Goal: Information Seeking & Learning: Understand process/instructions

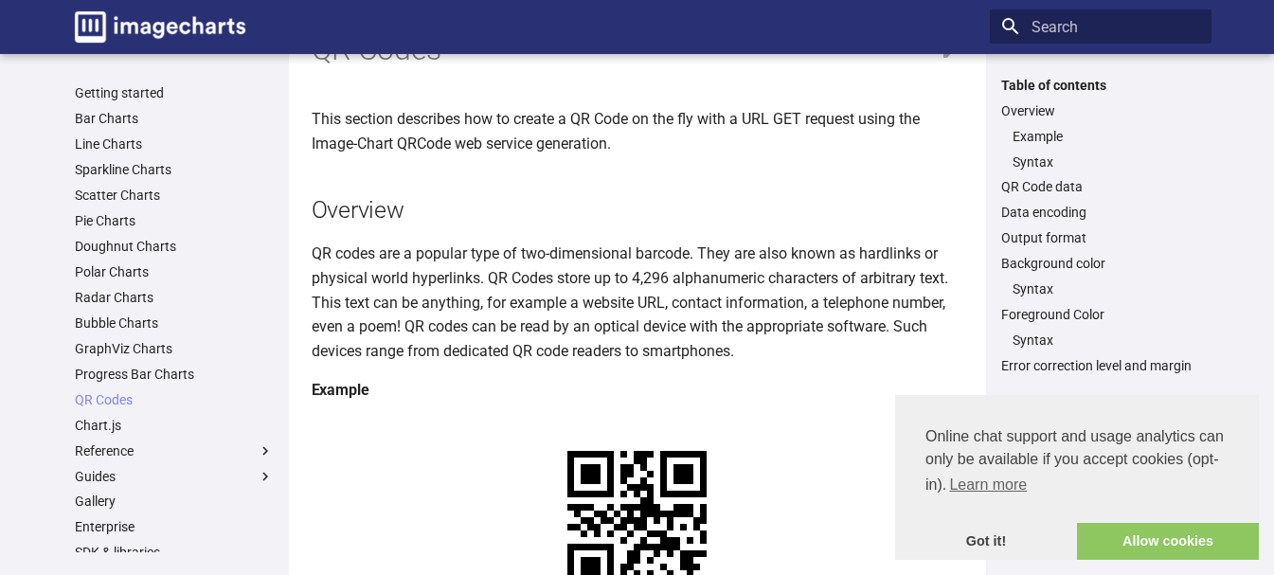
scroll to position [85, 0]
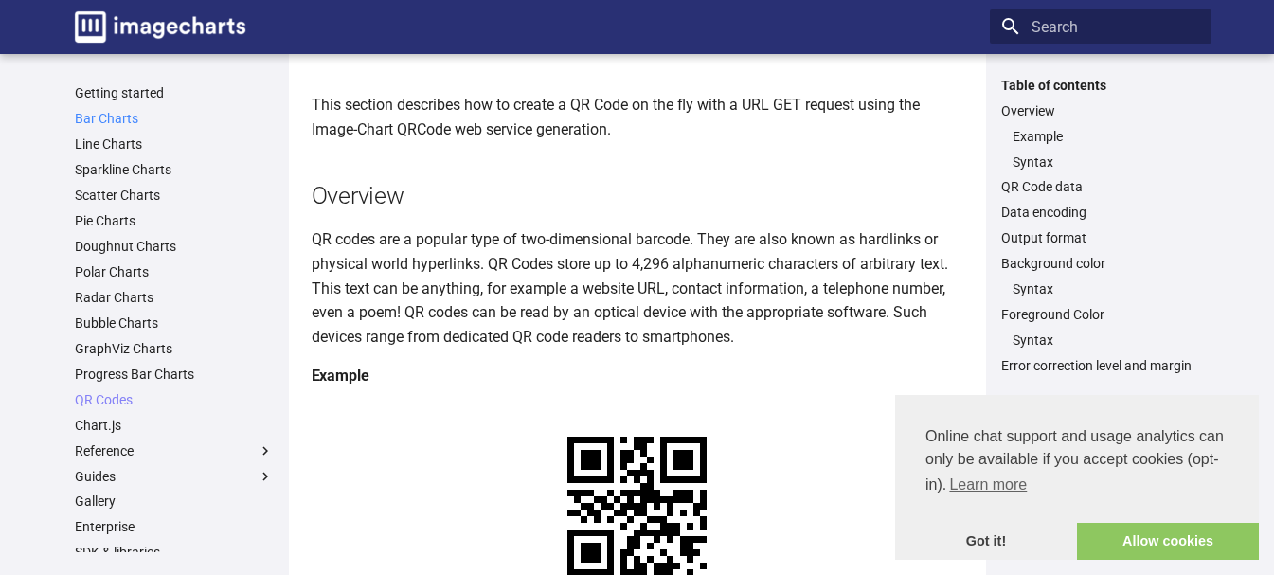
click at [101, 119] on link "Bar Charts" at bounding box center [174, 118] width 199 height 17
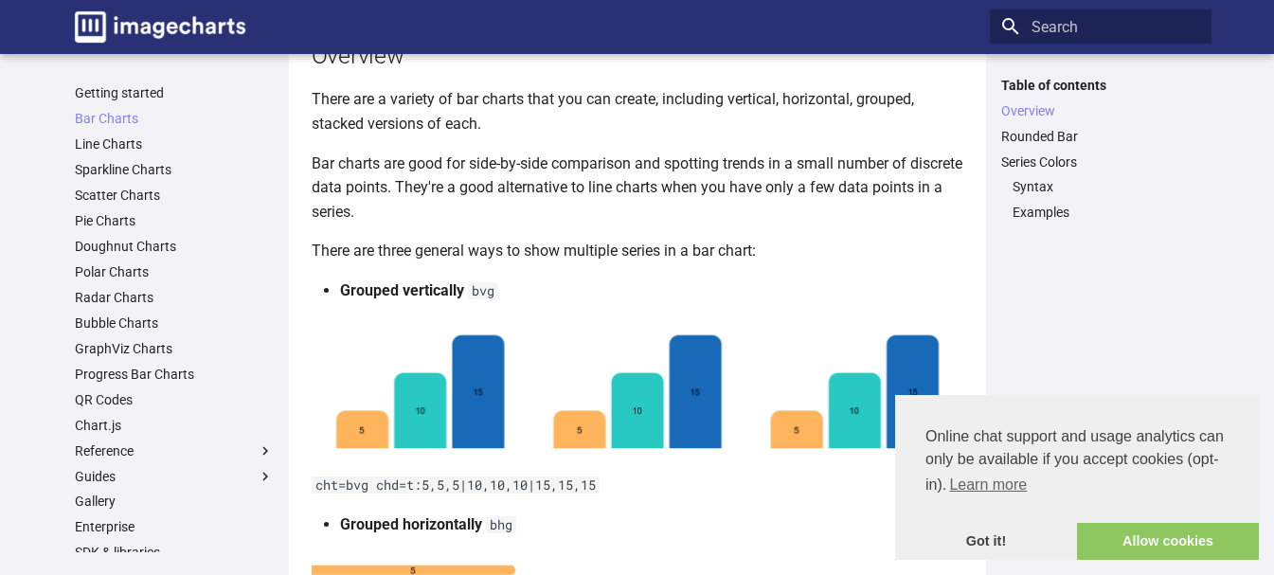
scroll to position [218, 0]
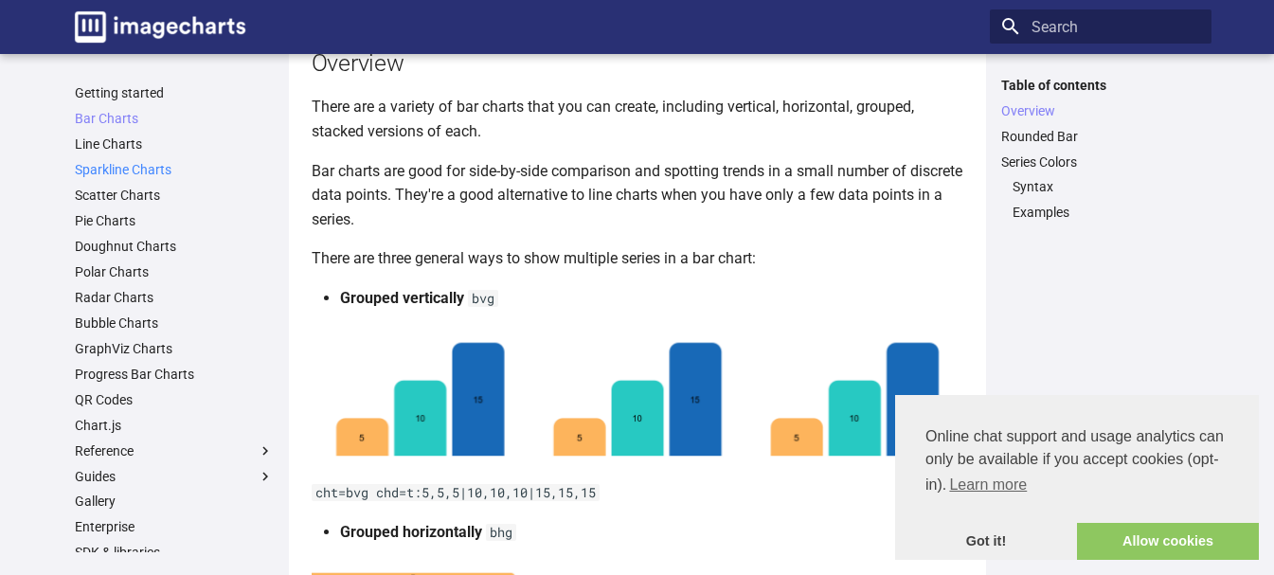
click at [122, 162] on link "Sparkline Charts" at bounding box center [174, 169] width 199 height 17
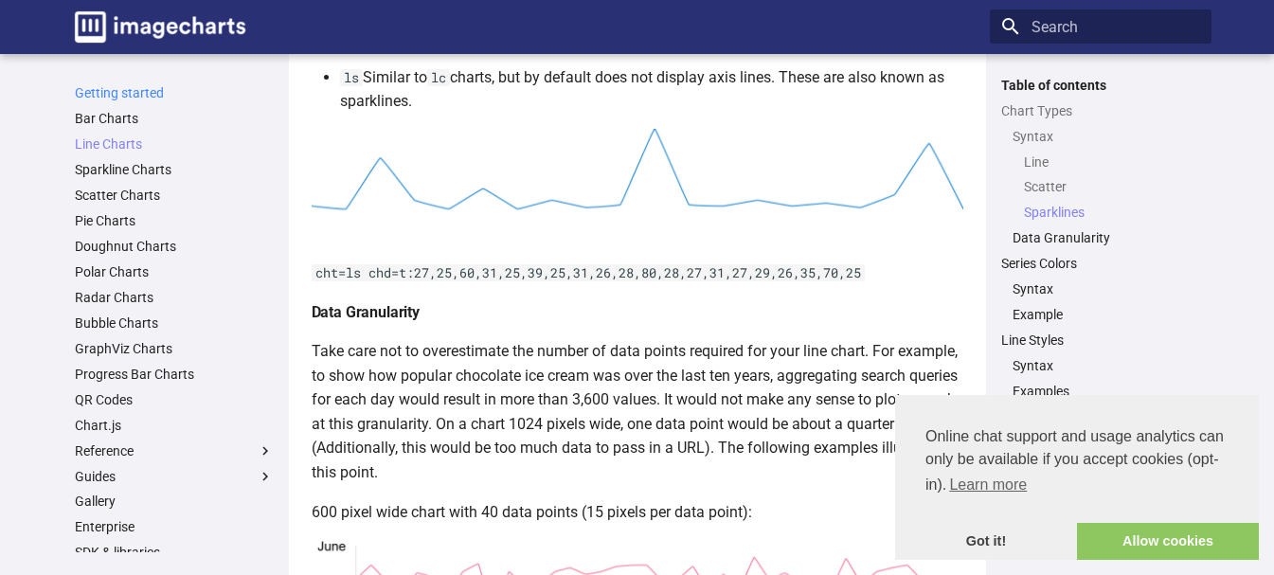
click at [142, 92] on link "Getting started" at bounding box center [174, 92] width 199 height 17
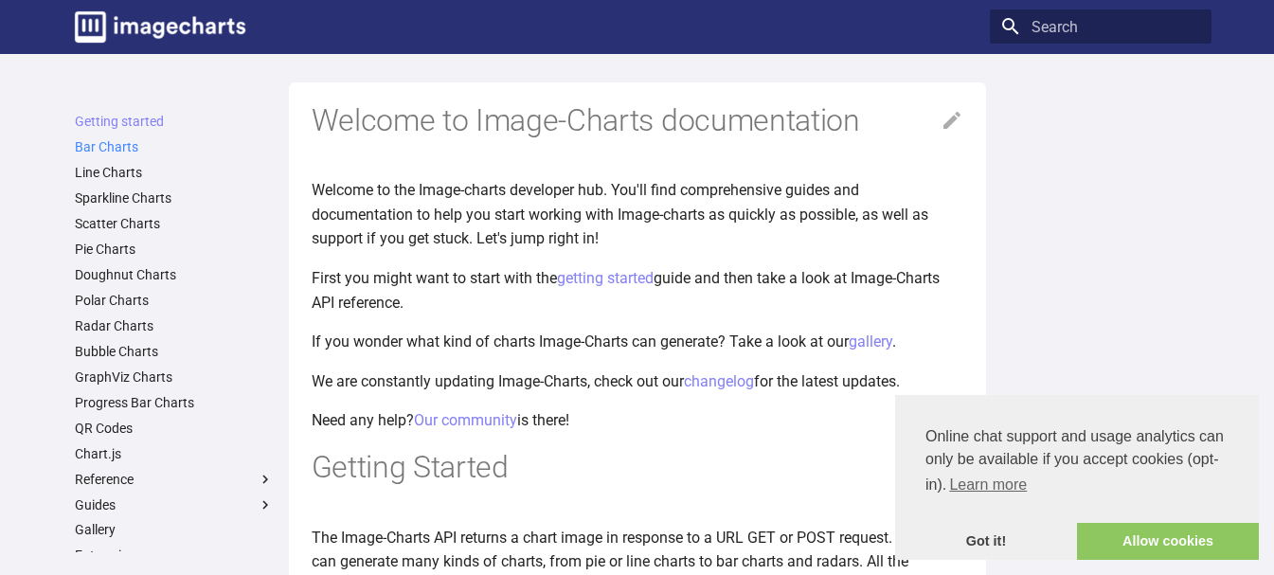
click at [124, 149] on link "Bar Charts" at bounding box center [174, 146] width 199 height 17
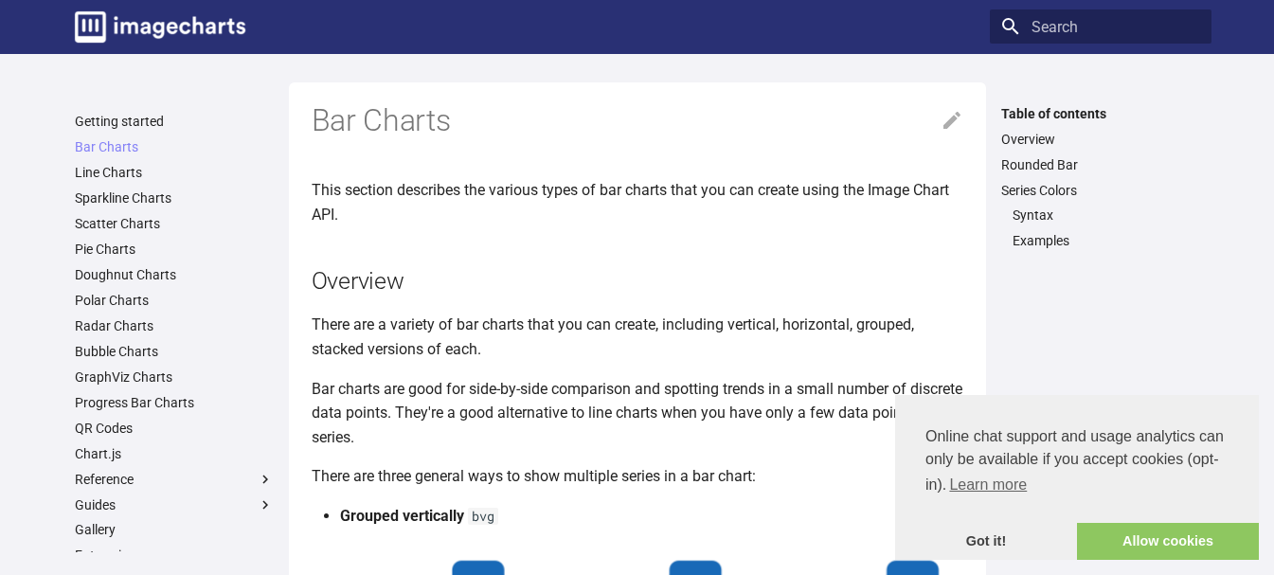
click at [145, 208] on ul "Getting started Bar Charts Bar Charts Table of contents Overview Rounded Bar Se…" at bounding box center [174, 428] width 222 height 630
click at [142, 198] on link "Sparkline Charts" at bounding box center [174, 197] width 199 height 17
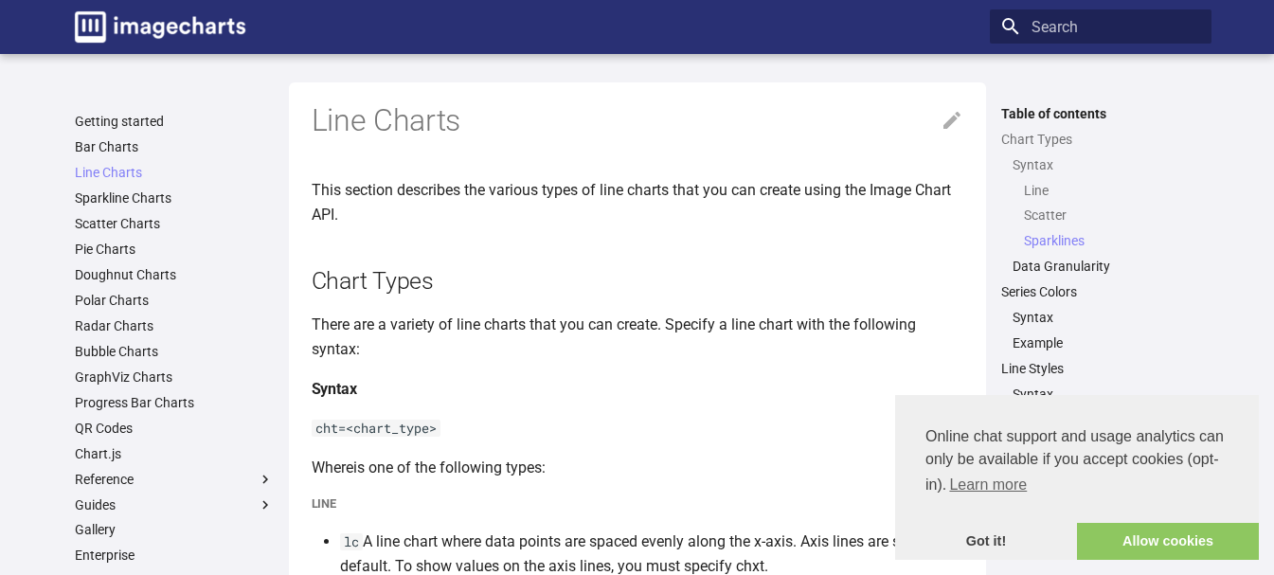
scroll to position [2000, 0]
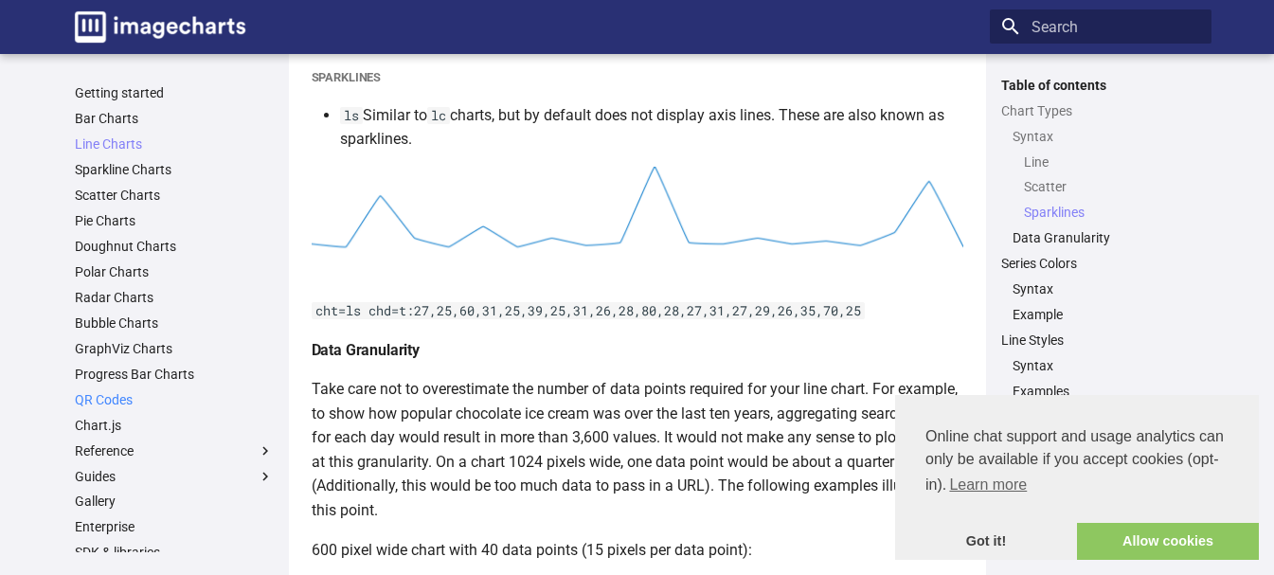
click at [113, 398] on link "QR Codes" at bounding box center [174, 399] width 199 height 17
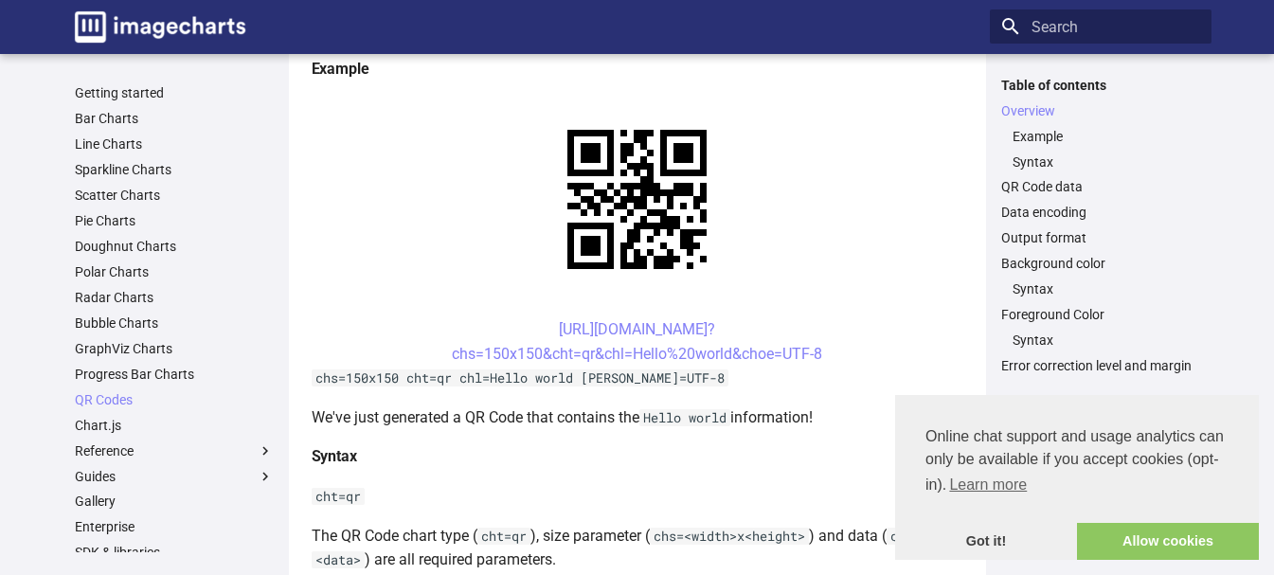
scroll to position [221, 0]
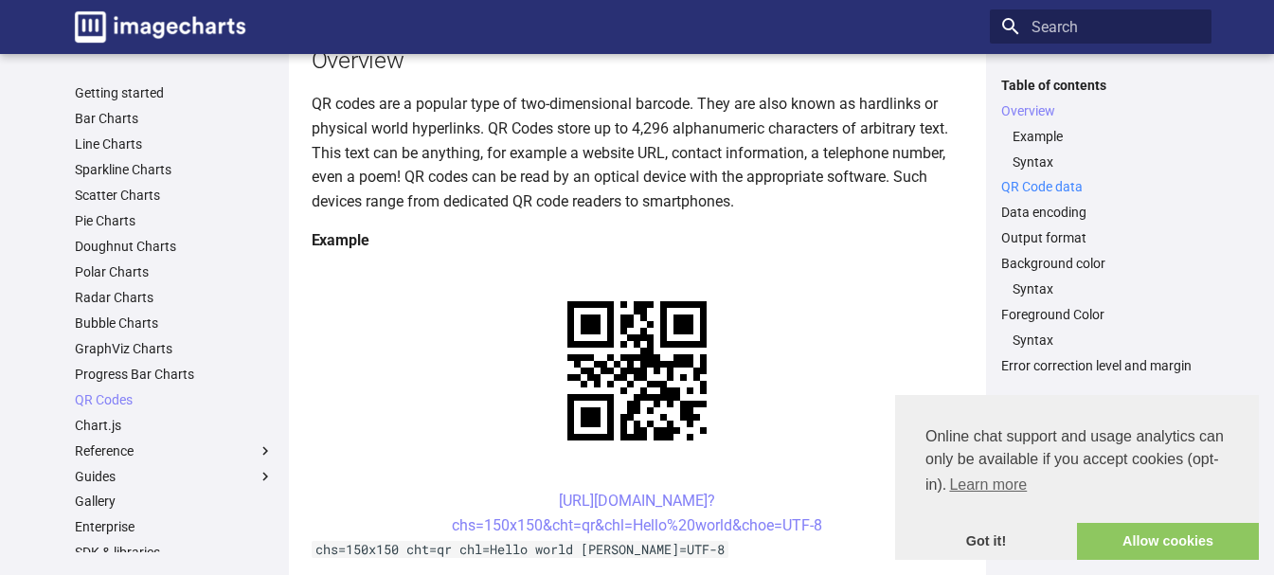
click at [1082, 182] on link "QR Code data" at bounding box center [1100, 186] width 199 height 17
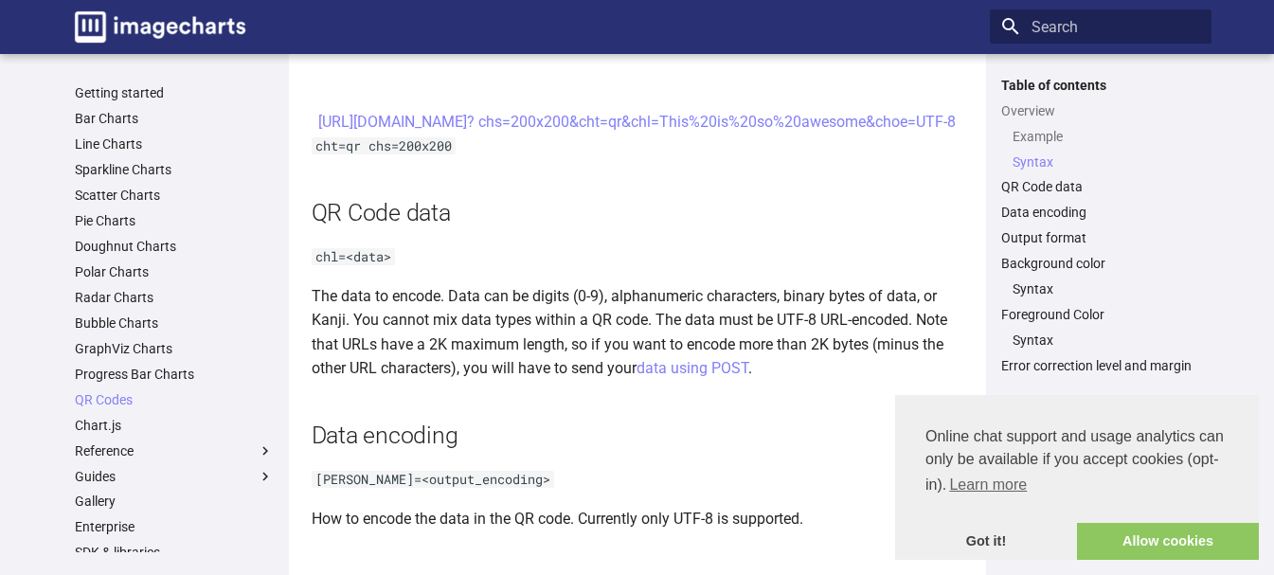
scroll to position [1141, 0]
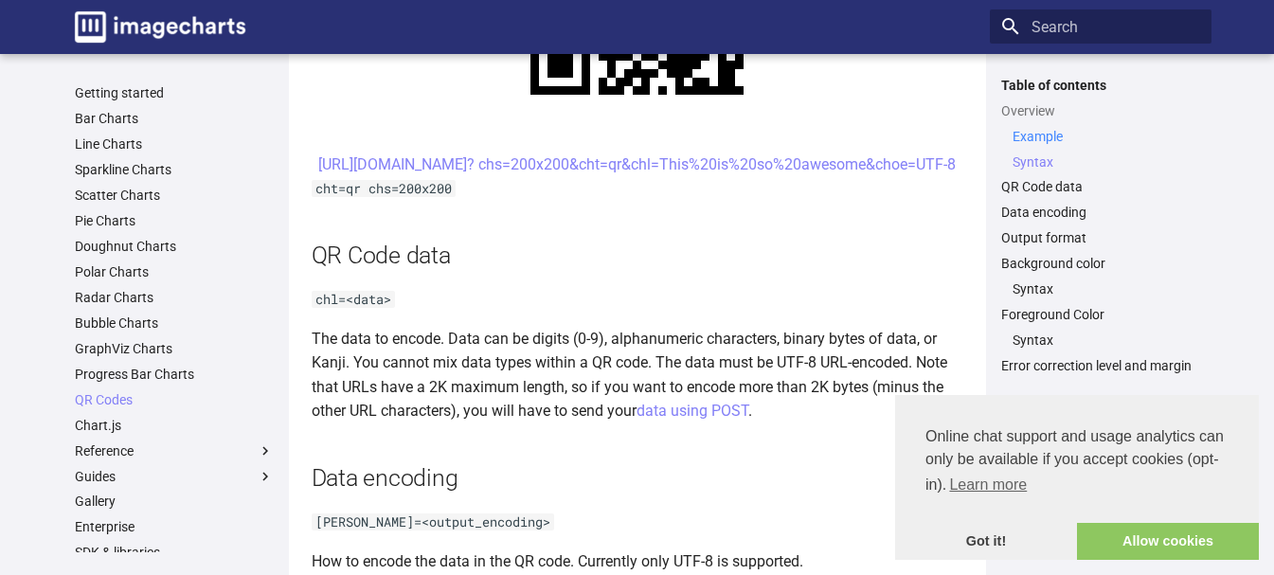
click at [1051, 133] on link "Example" at bounding box center [1107, 136] width 188 height 17
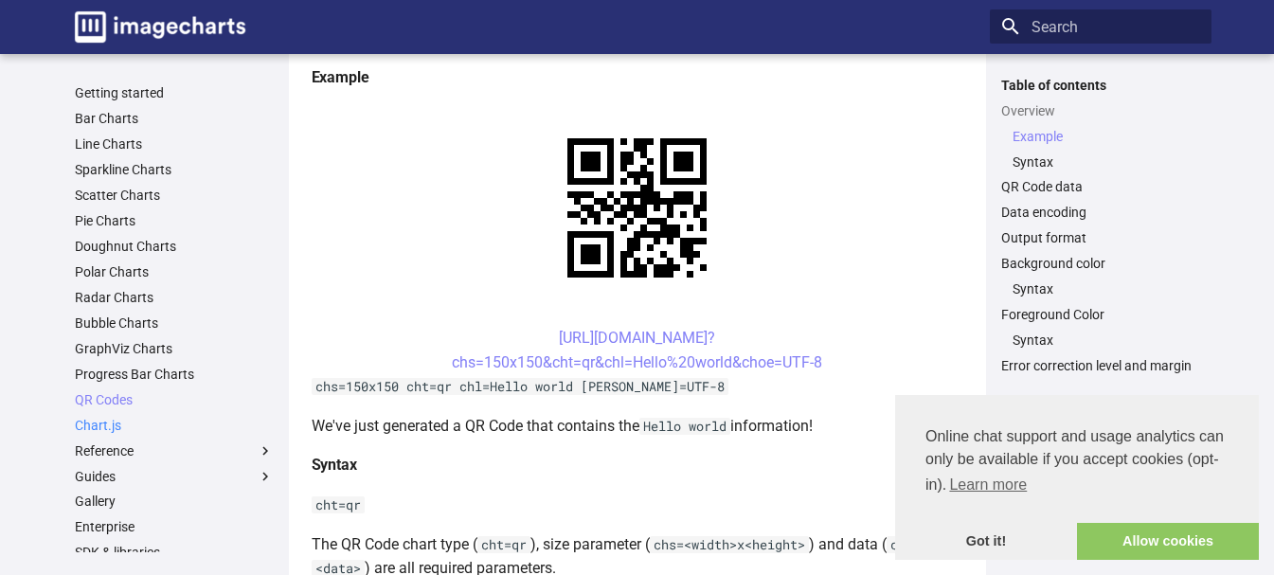
click at [122, 424] on link "Chart.js" at bounding box center [174, 425] width 199 height 17
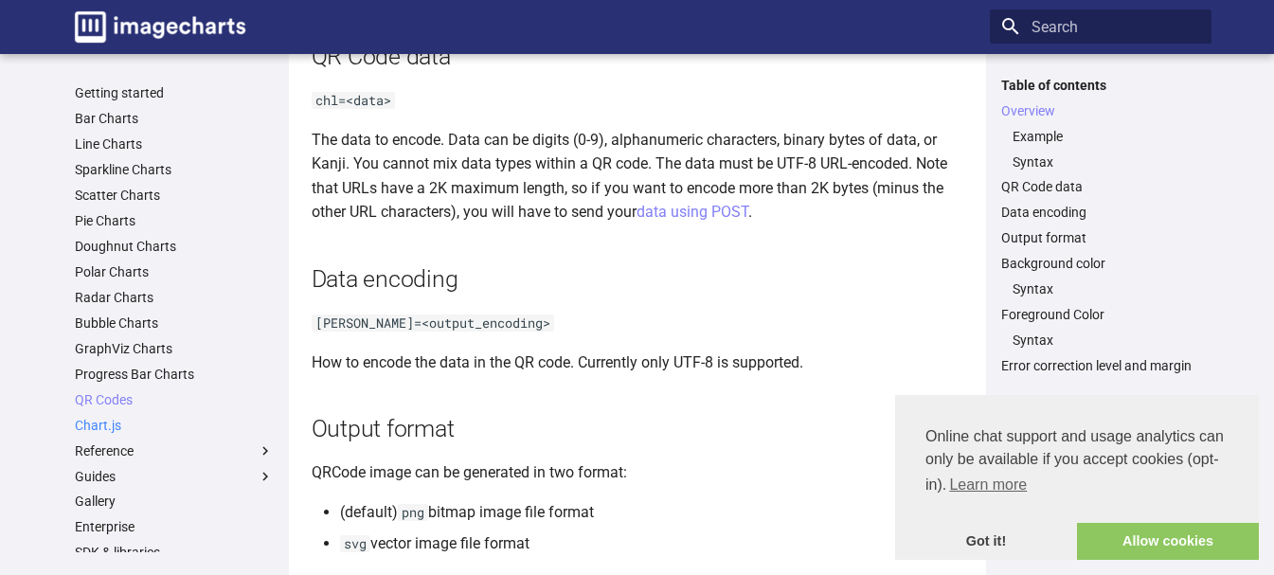
scroll to position [221, 0]
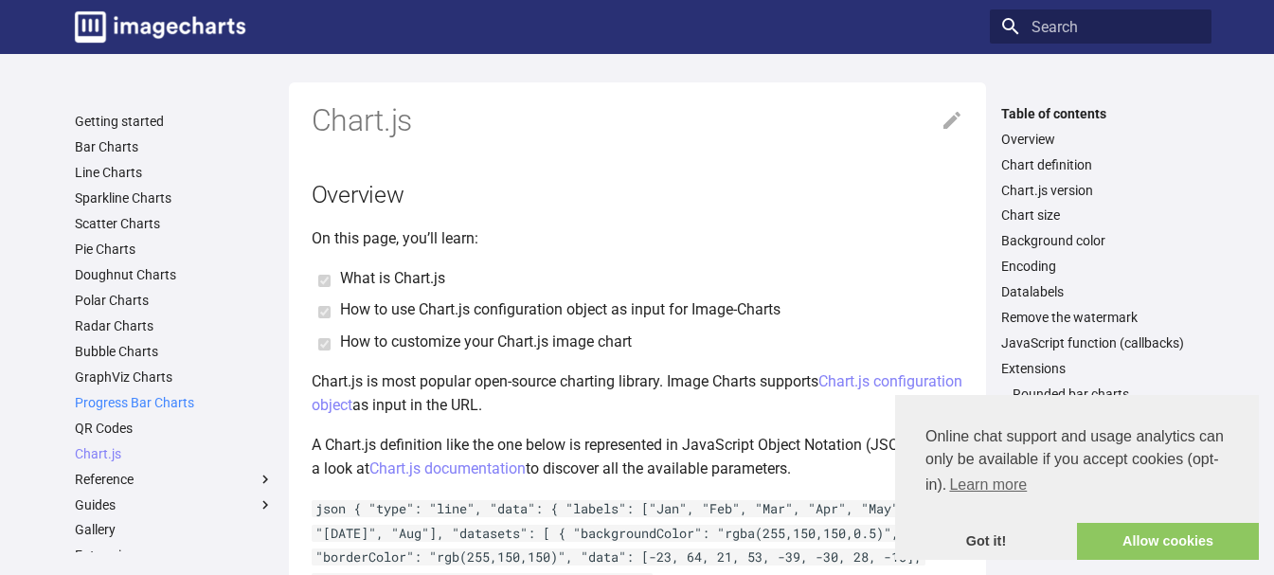
click at [180, 406] on link "Progress Bar Charts" at bounding box center [174, 402] width 199 height 17
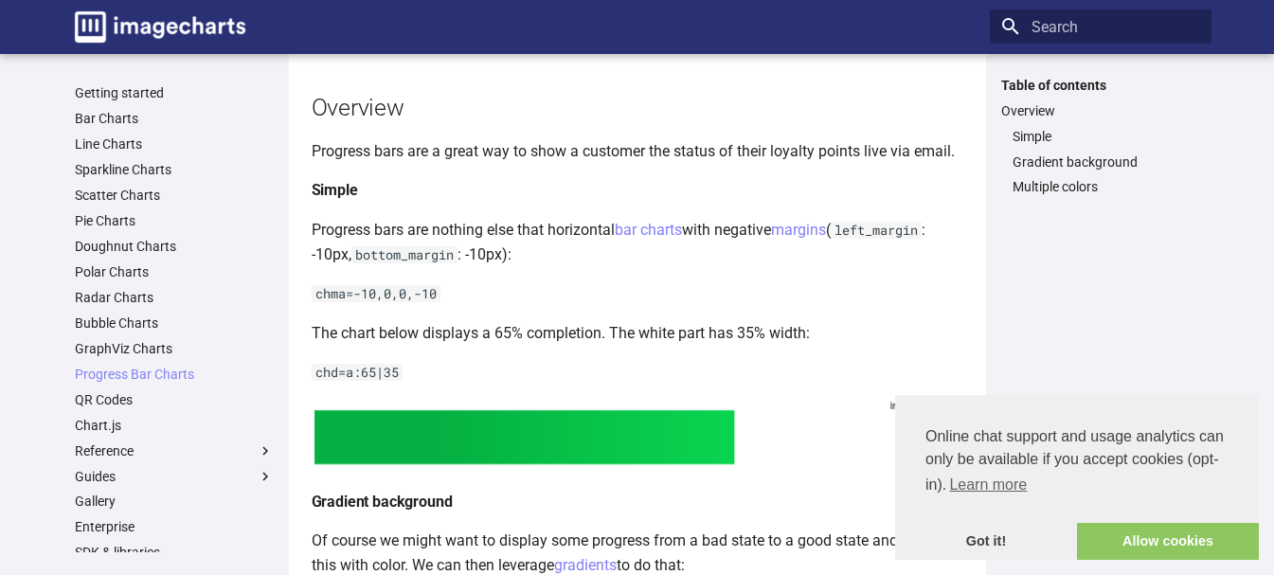
scroll to position [303, 0]
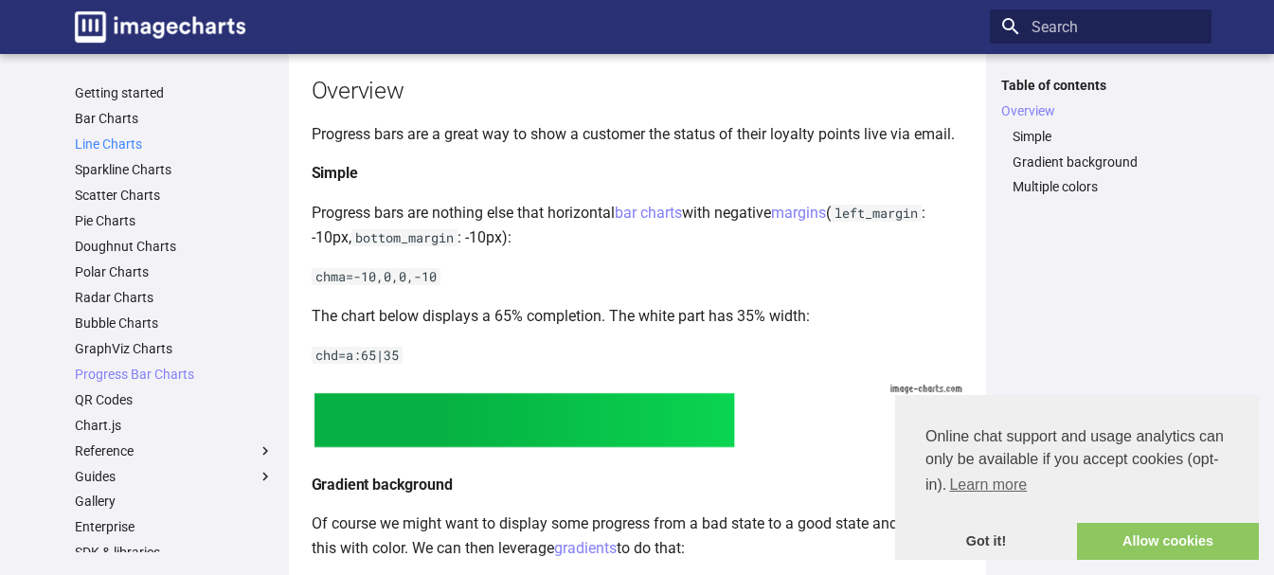
click at [139, 146] on link "Line Charts" at bounding box center [174, 143] width 199 height 17
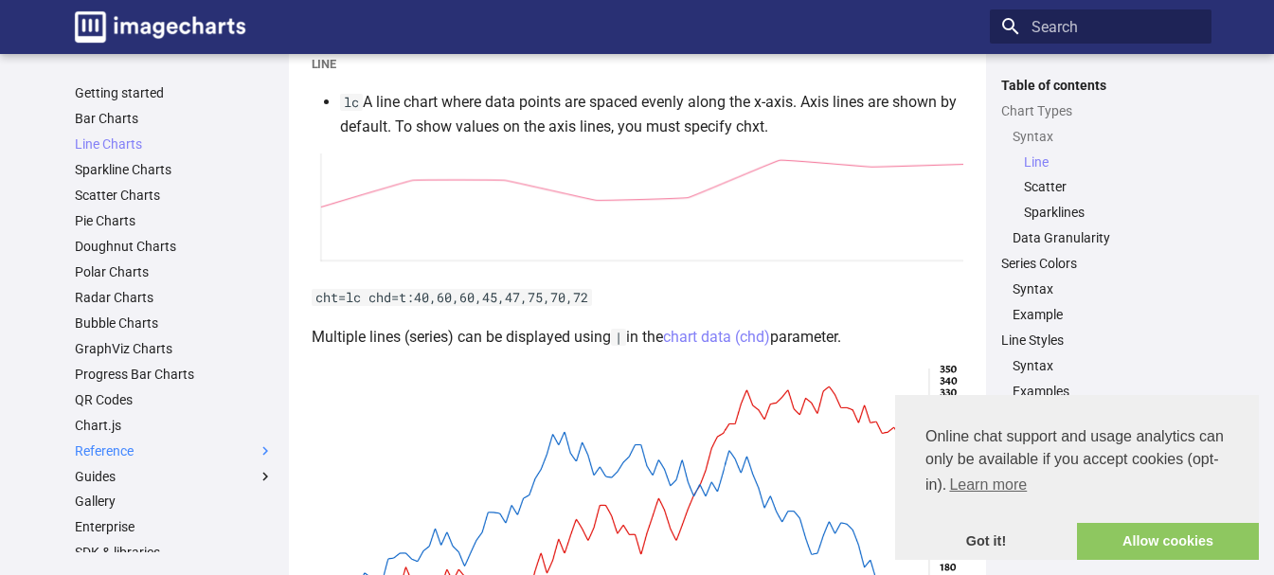
click at [257, 450] on span at bounding box center [265, 450] width 17 height 17
click at [0, 0] on input "Reference" at bounding box center [0, 0] width 0 height 0
click at [257, 450] on span at bounding box center [265, 450] width 17 height 17
click at [0, 0] on input "Reference" at bounding box center [0, 0] width 0 height 0
click at [257, 450] on span at bounding box center [265, 450] width 17 height 17
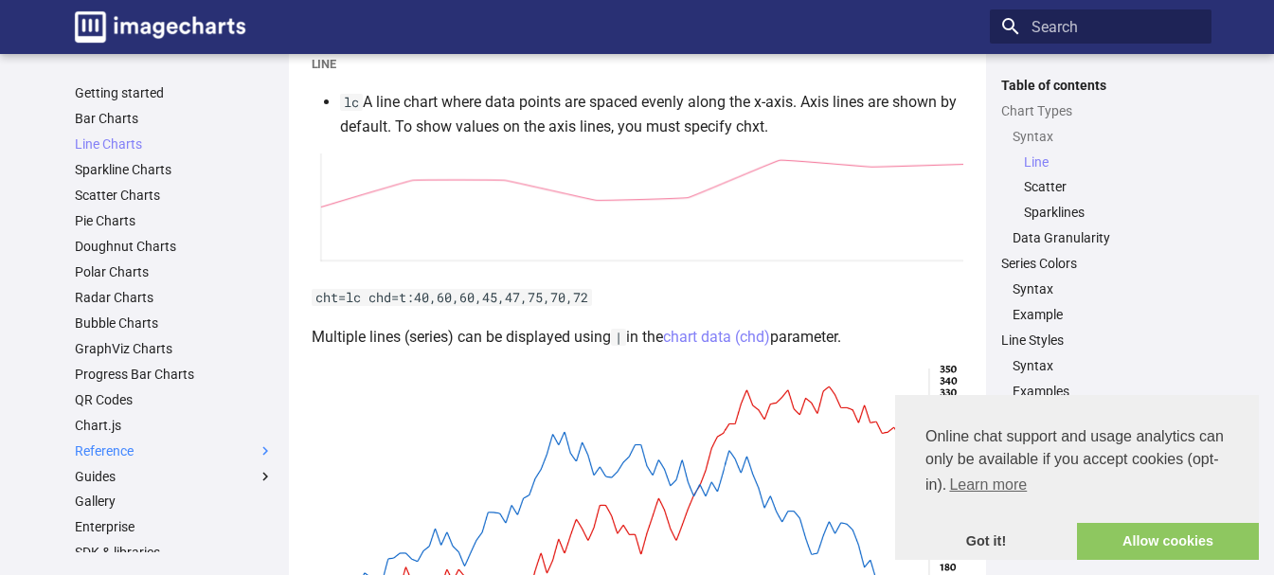
click at [0, 0] on input "Reference" at bounding box center [0, 0] width 0 height 0
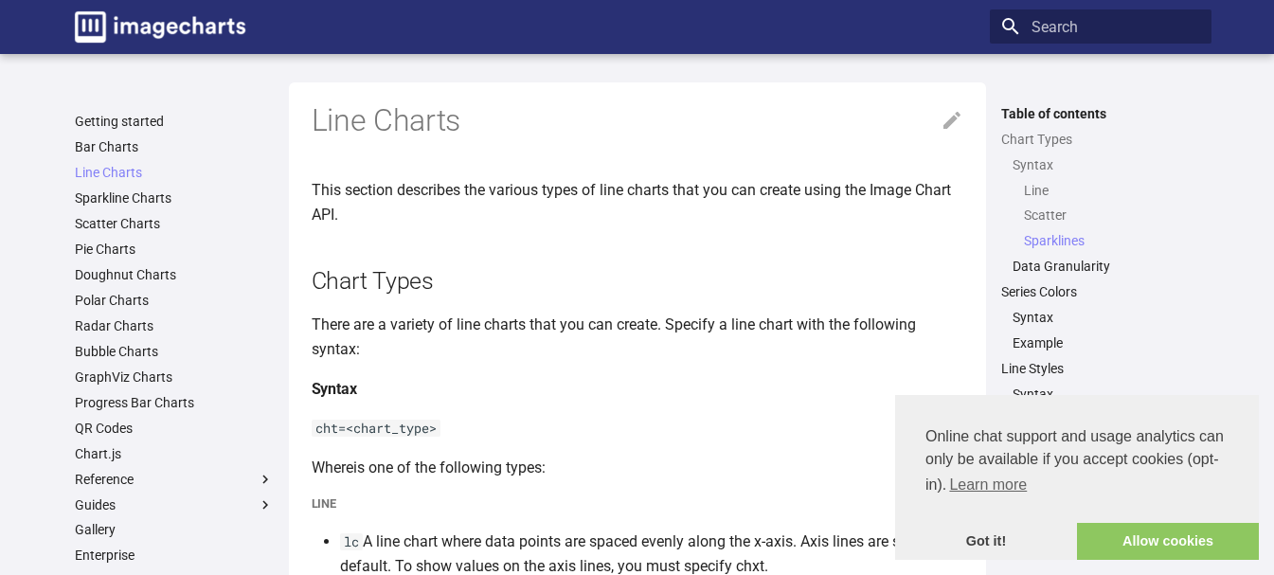
scroll to position [2038, 0]
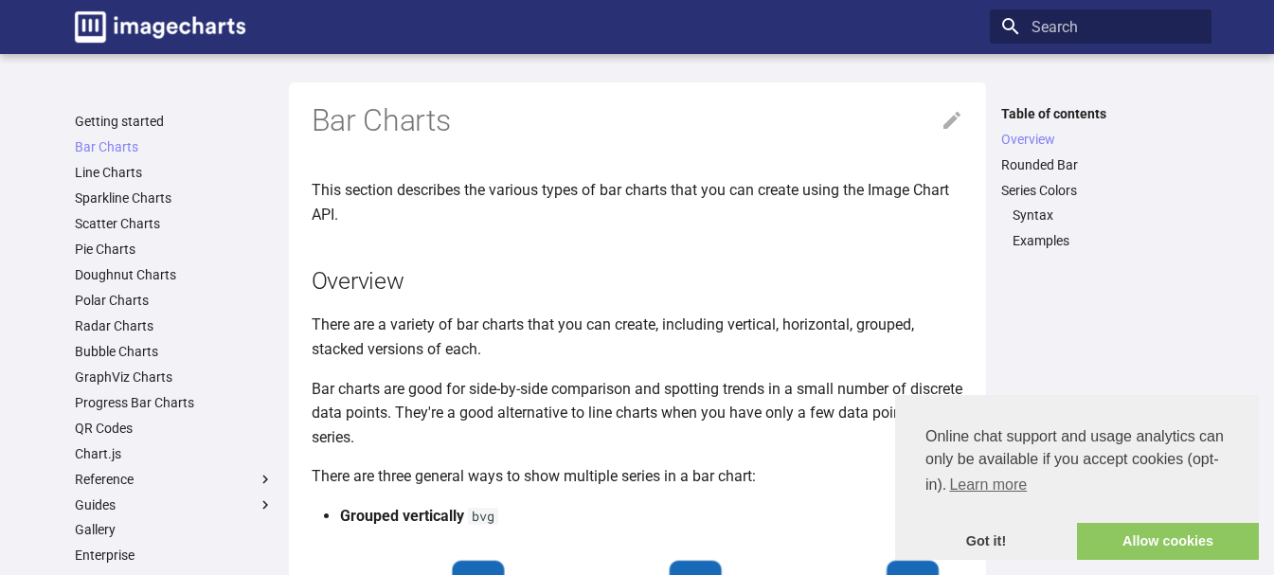
scroll to position [218, 0]
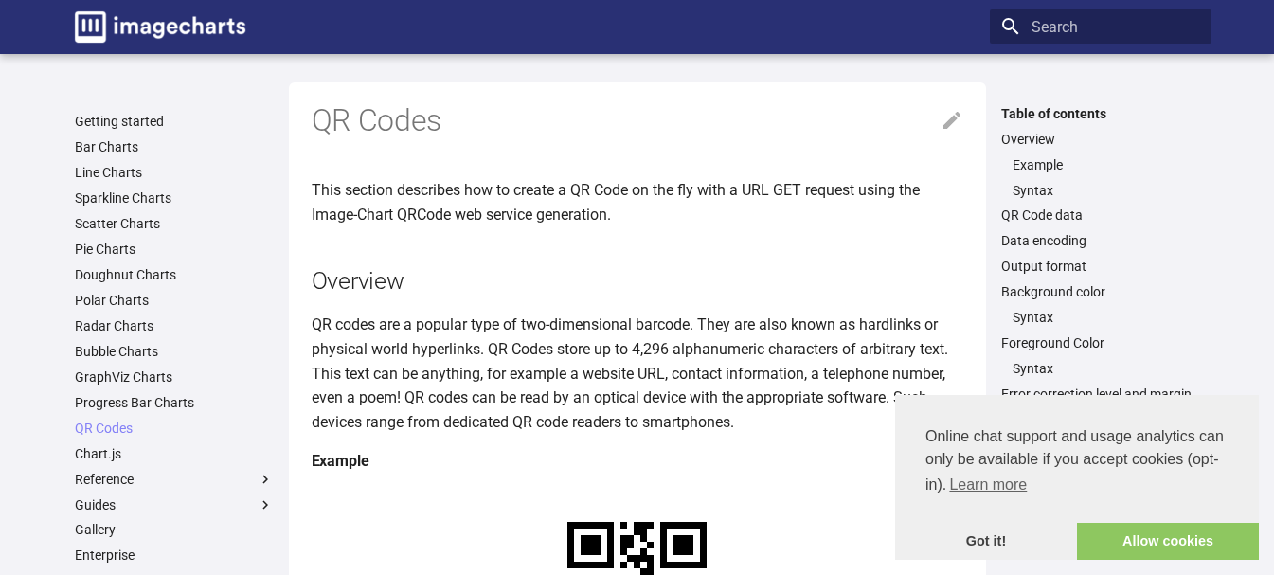
scroll to position [85, 0]
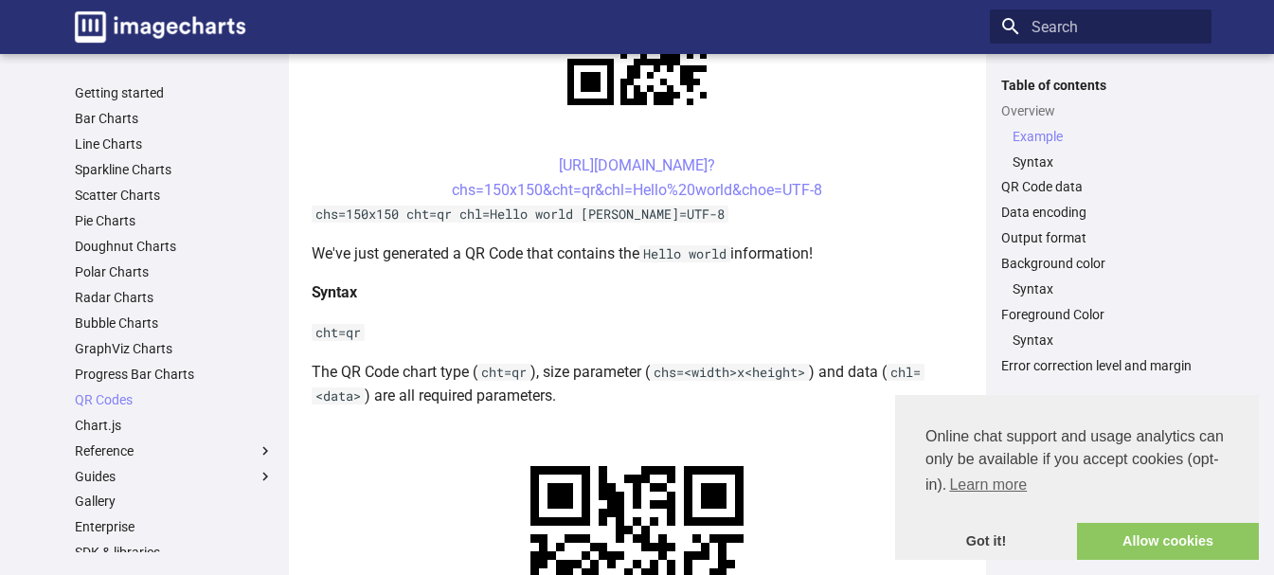
scroll to position [564, 0]
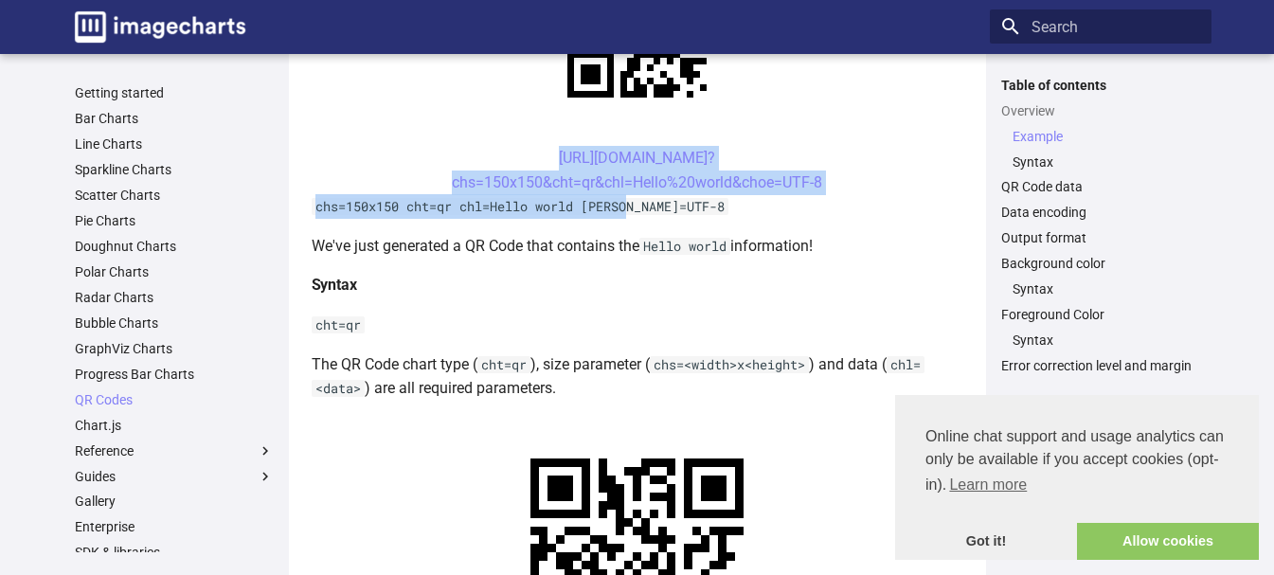
drag, startPoint x: 525, startPoint y: 148, endPoint x: 631, endPoint y: 195, distance: 116.2
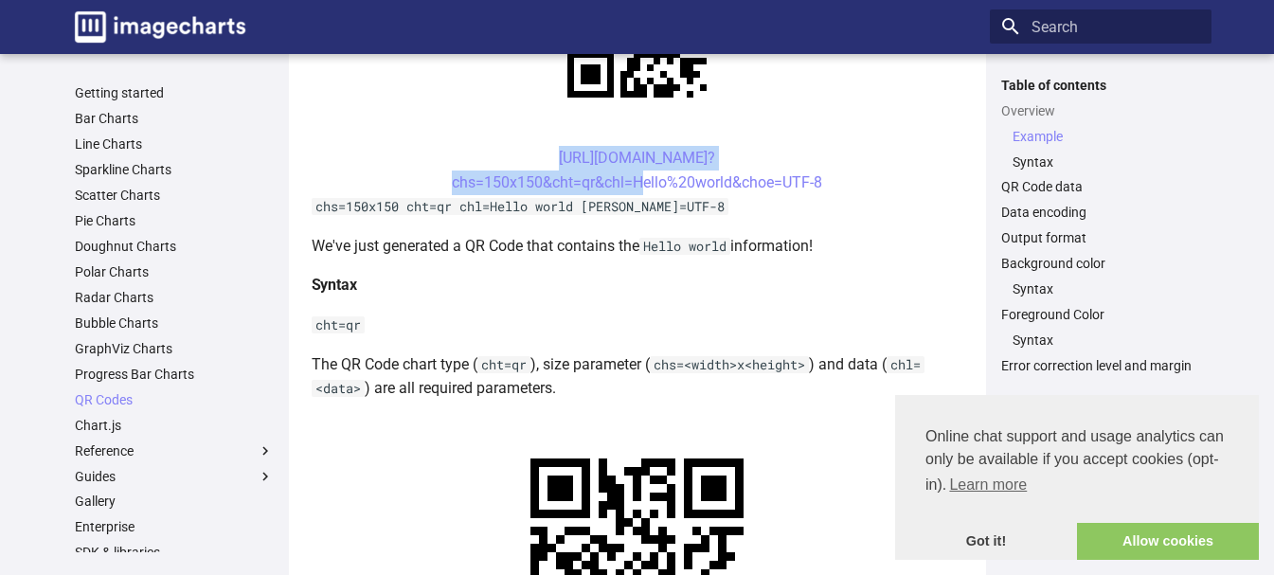
copy link "[URL][DOMAIN_NAME]? chs=150x150&cht=qr&chl="
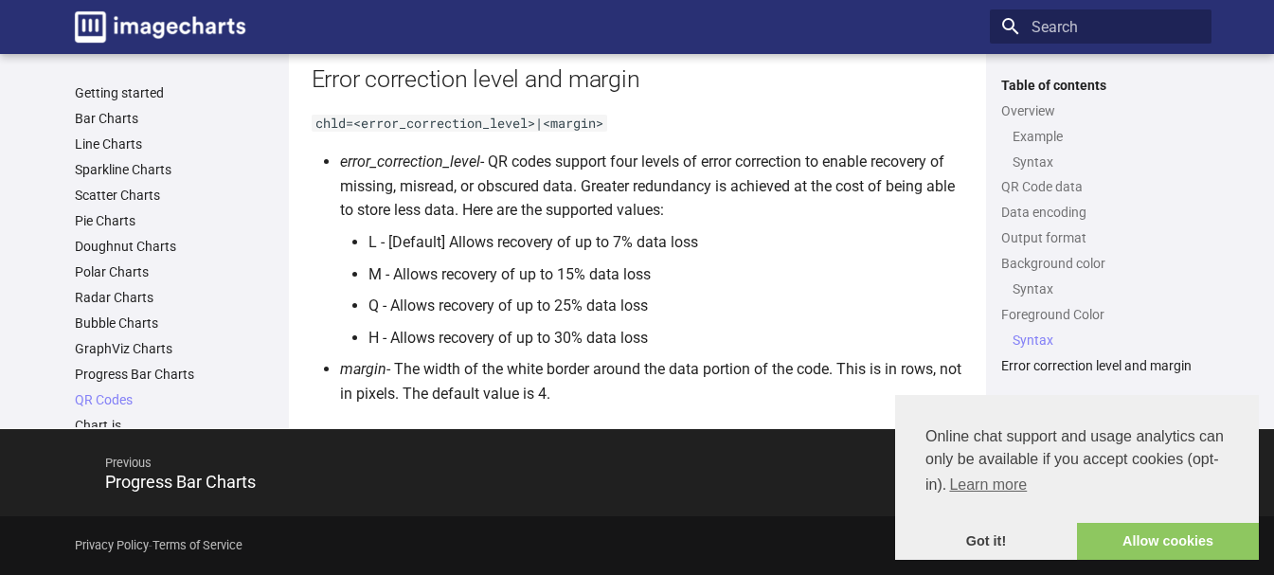
scroll to position [3494, 0]
